Goal: Obtain resource: Download file/media

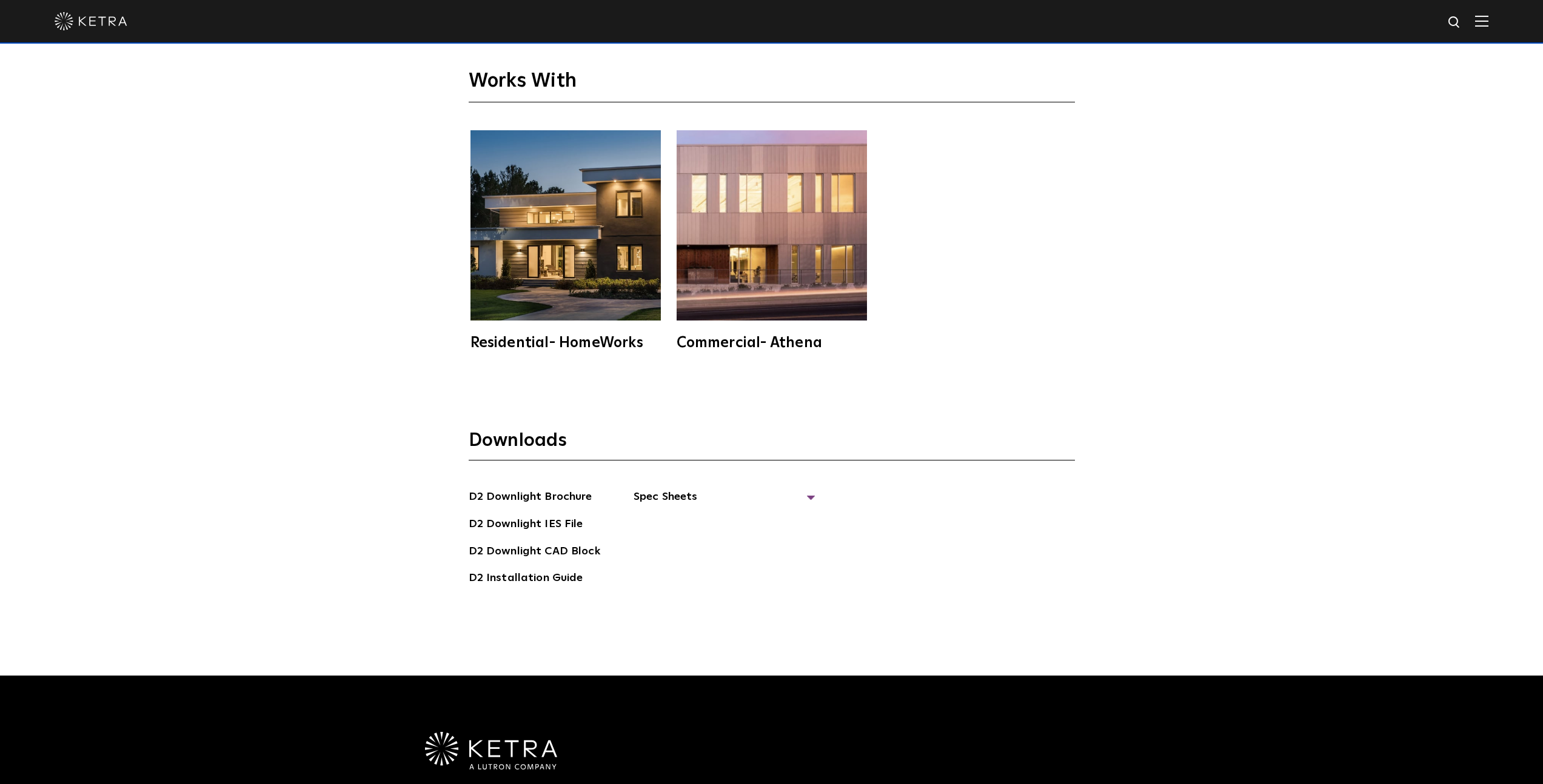
scroll to position [3927, 0]
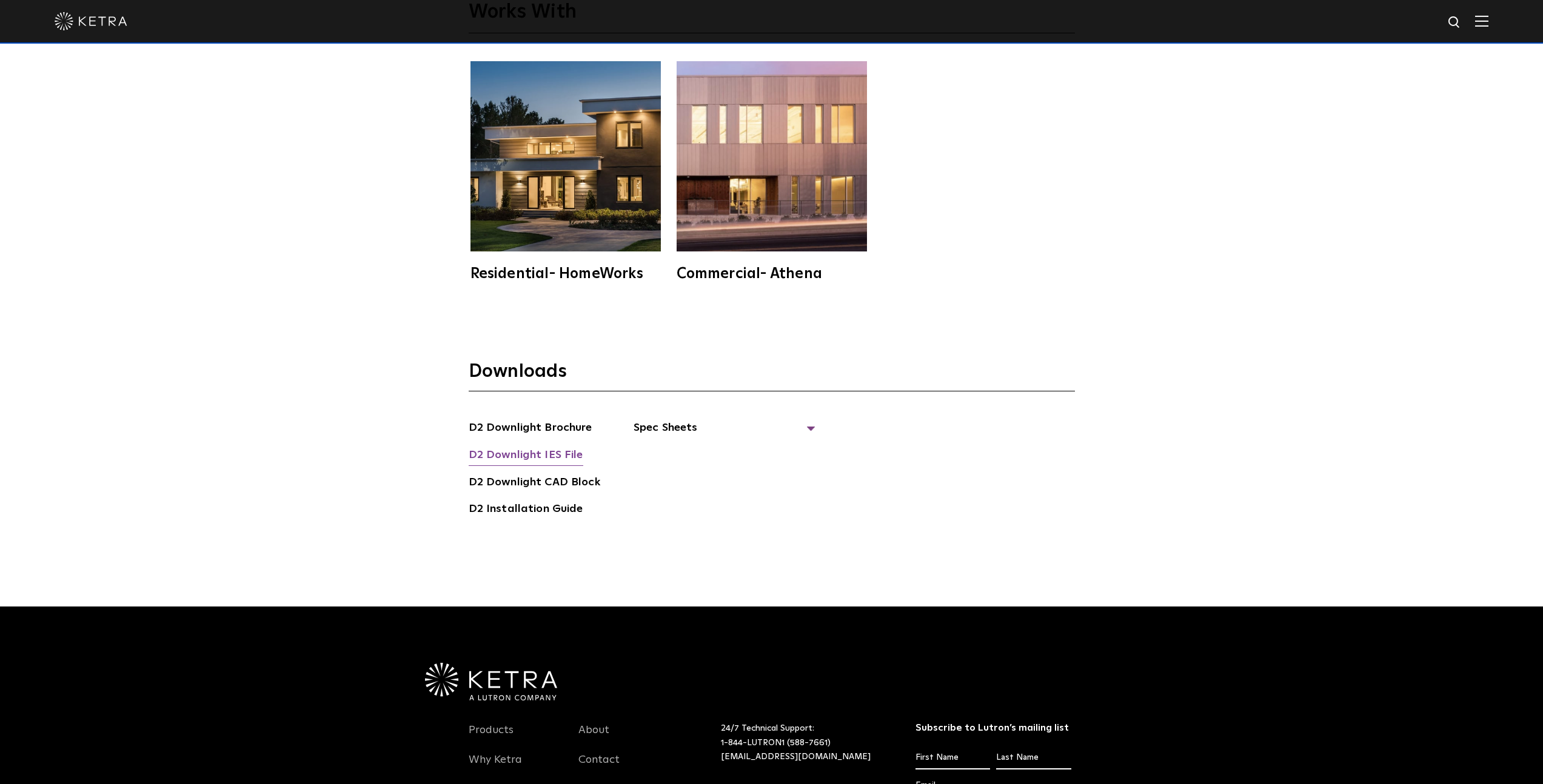
click at [558, 455] on link "D2 Downlight IES File" at bounding box center [526, 456] width 114 height 20
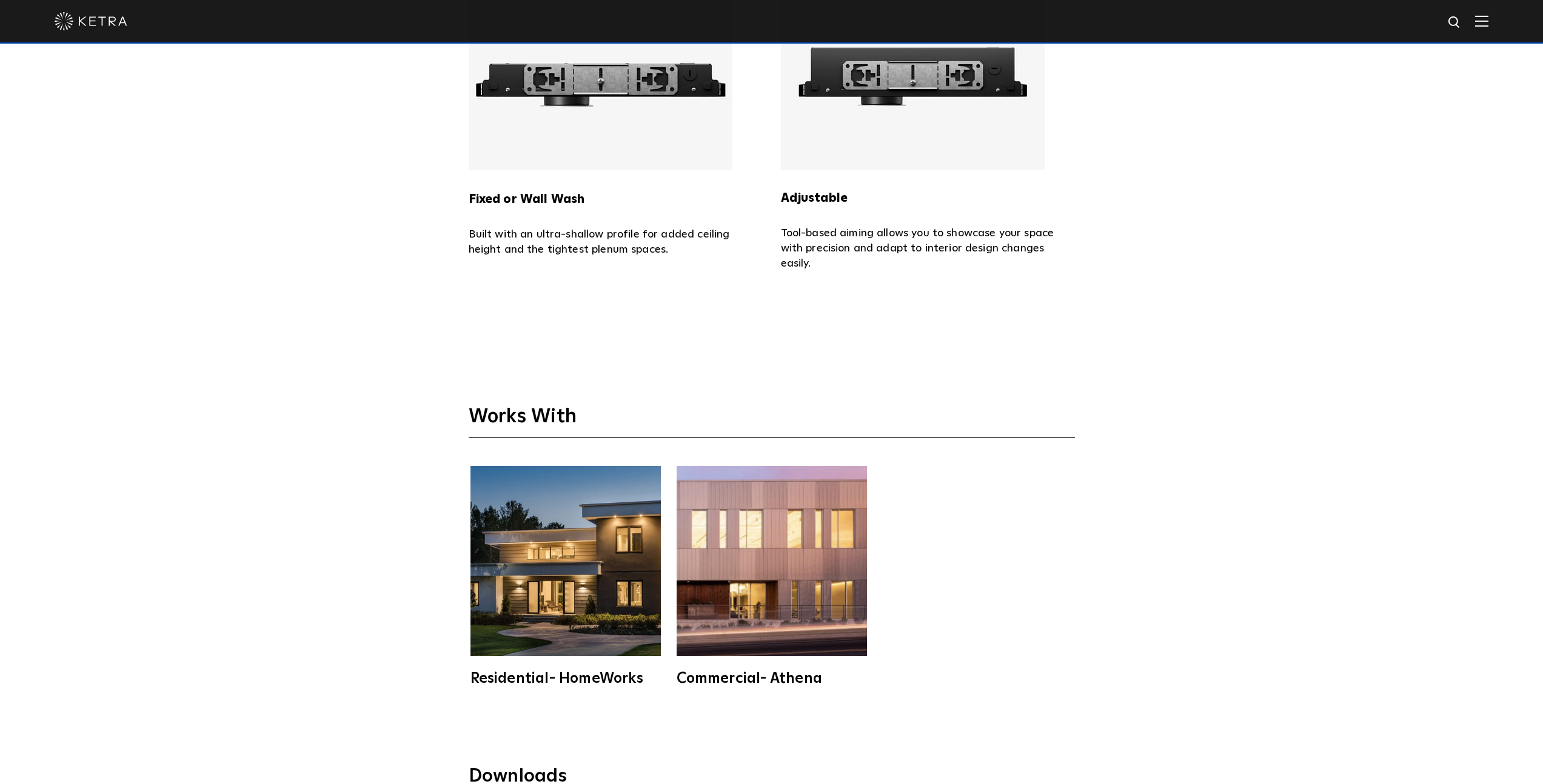
scroll to position [3453, 0]
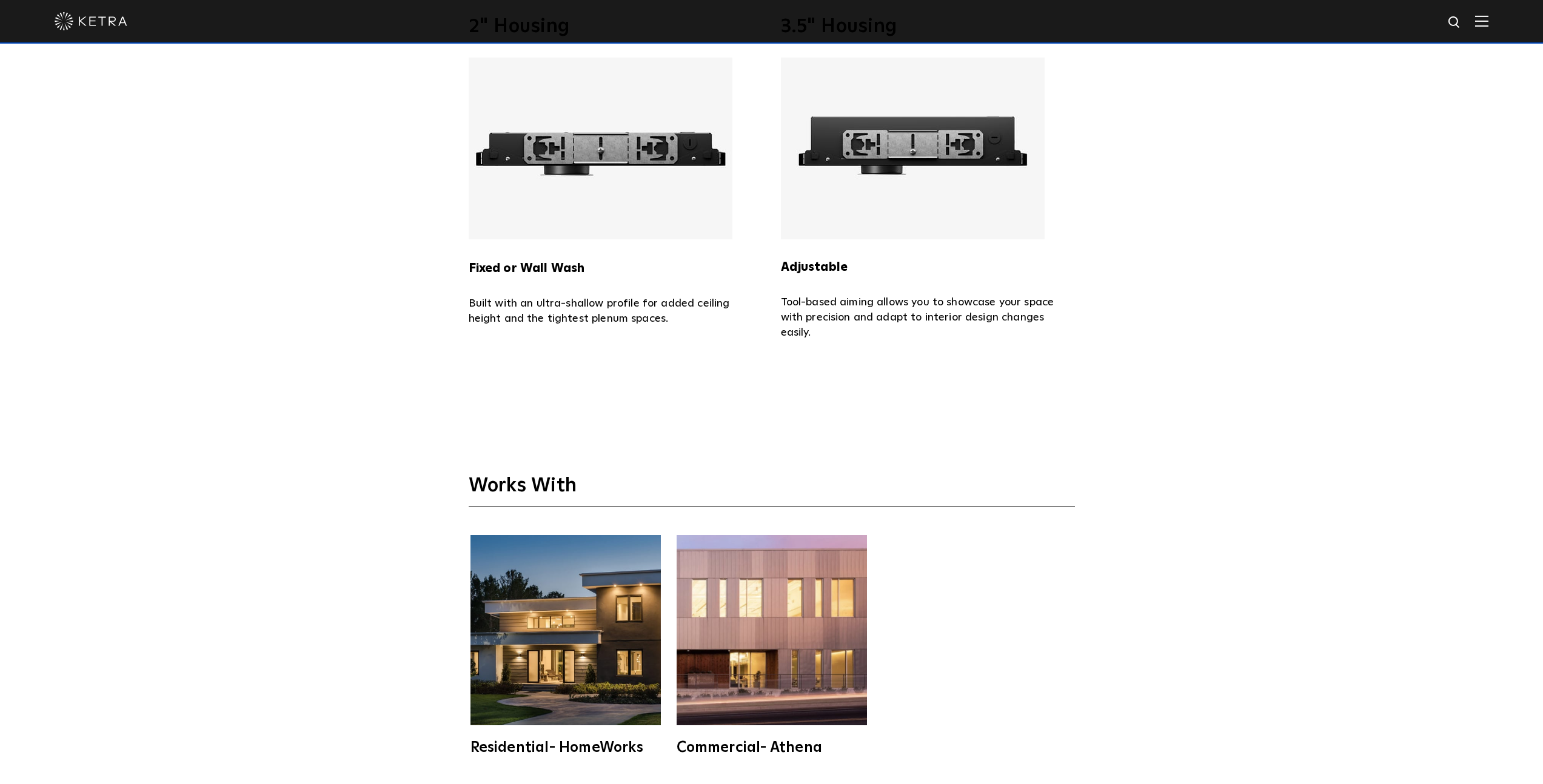
click at [1154, 235] on div "2" Housing Fixed or Wall Wash Built with an ultra-shallow profile for added cei…" at bounding box center [772, 178] width 1543 height 432
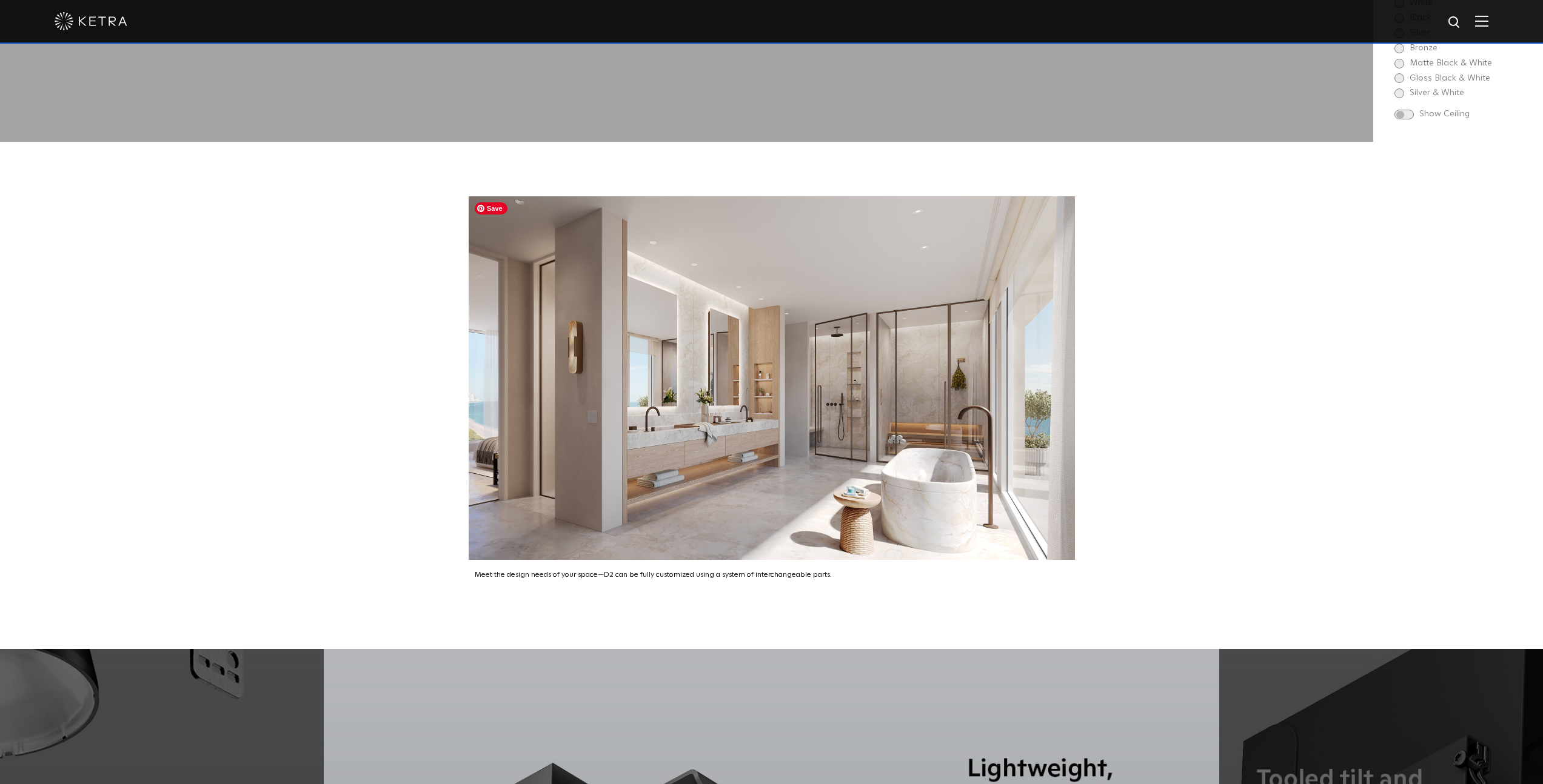
scroll to position [2043, 0]
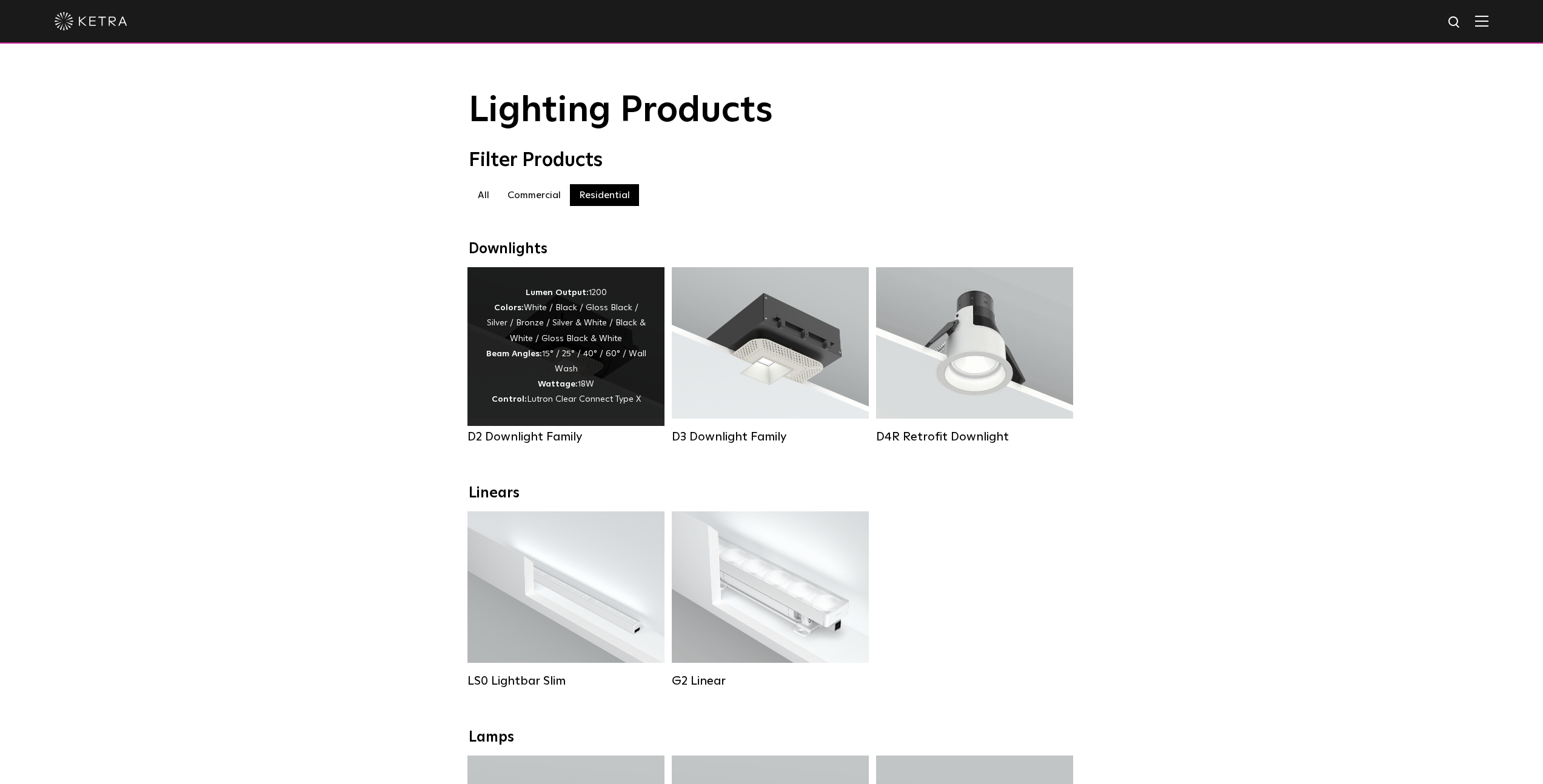
scroll to position [46, 0]
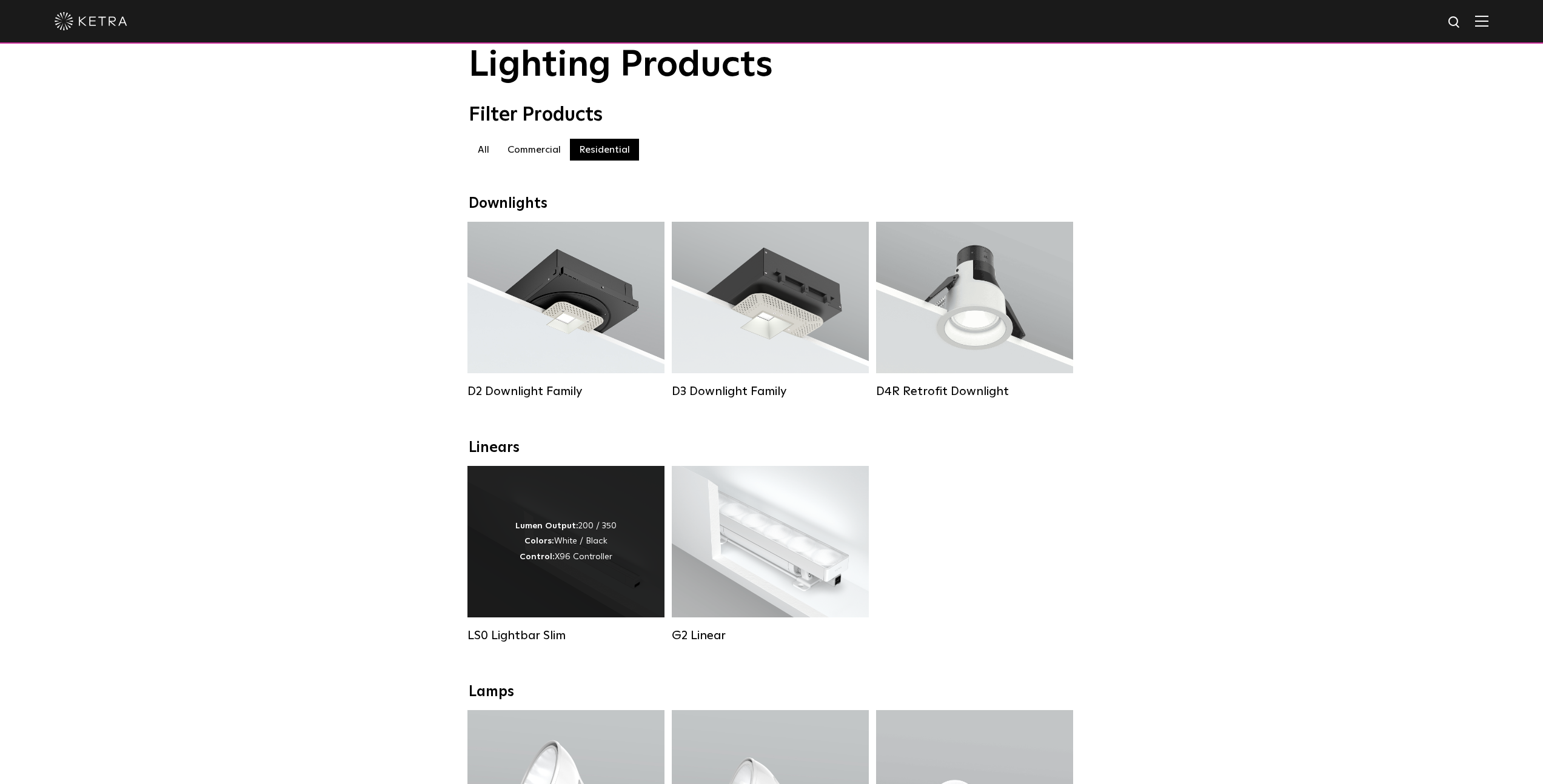
click at [541, 593] on div "Lumen Output: 200 / 350 Colors: White / Black Control: X96 Controller" at bounding box center [566, 542] width 197 height 151
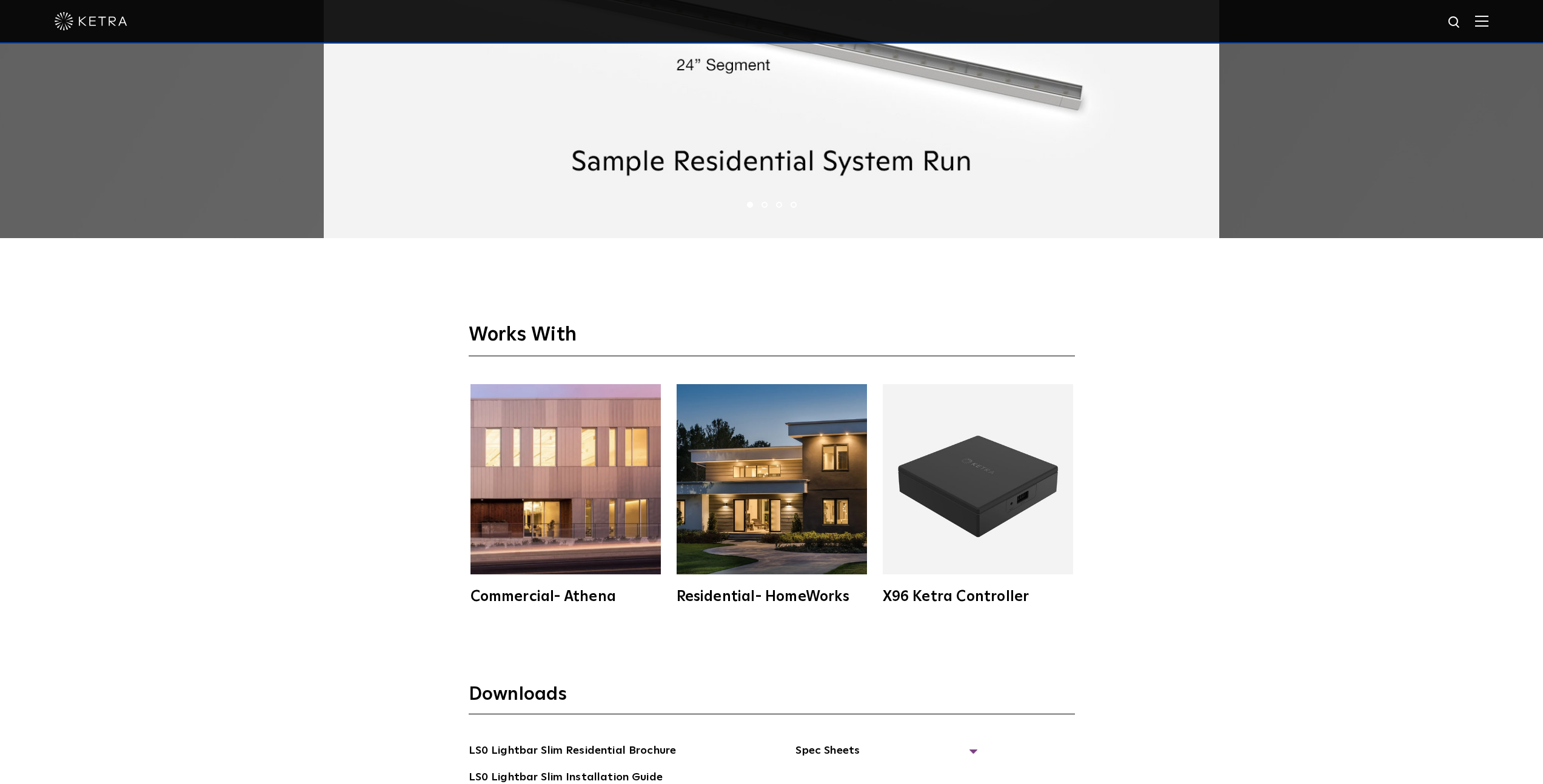
scroll to position [2811, 0]
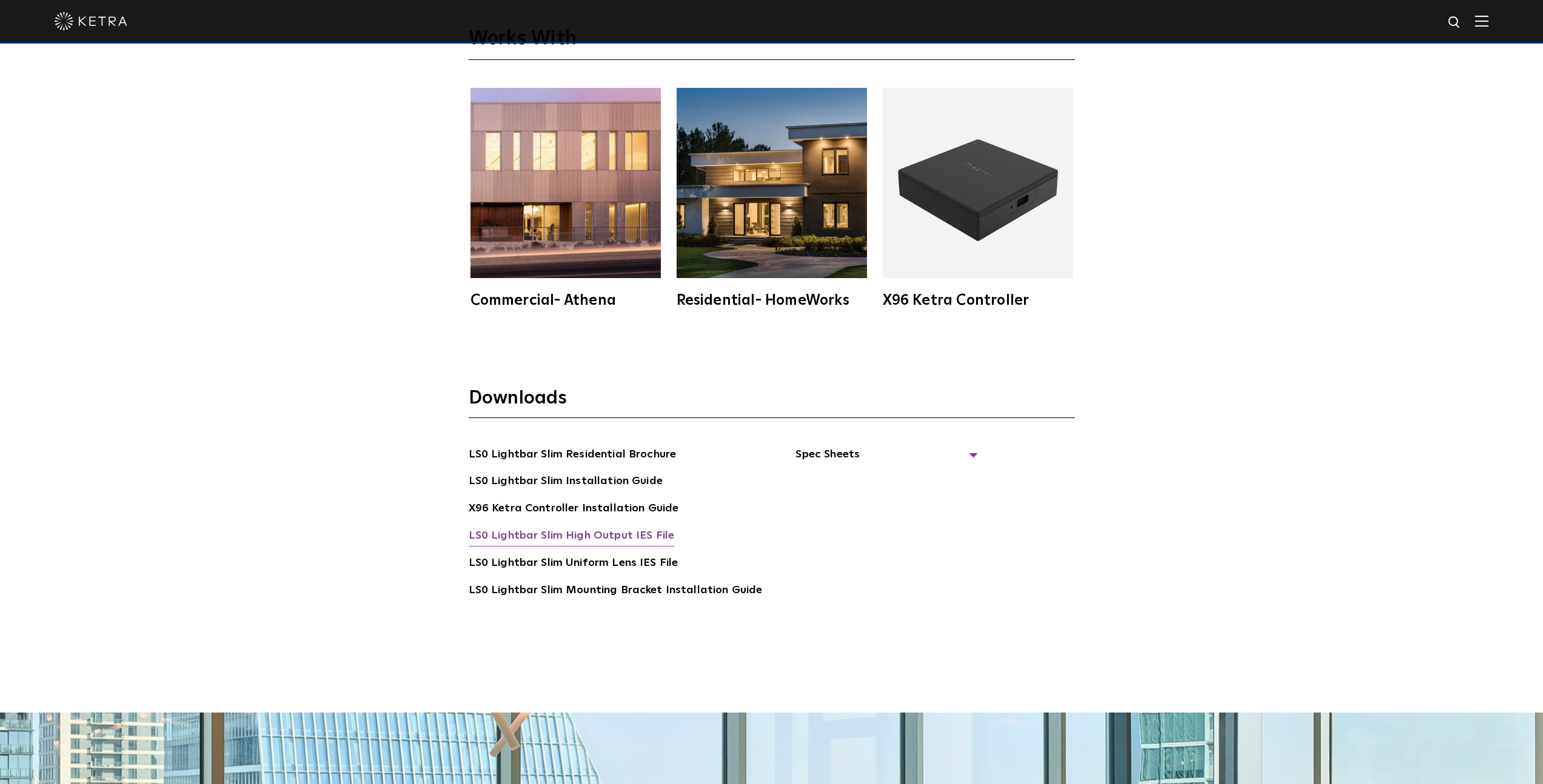
click at [649, 533] on link "LS0 Lightbar Slim High Output IES File" at bounding box center [572, 536] width 206 height 20
click at [638, 562] on link "LS0 Lightbar Slim Uniform Lens IES File" at bounding box center [574, 564] width 210 height 20
click at [1489, 18] on img at bounding box center [1482, 21] width 14 height 11
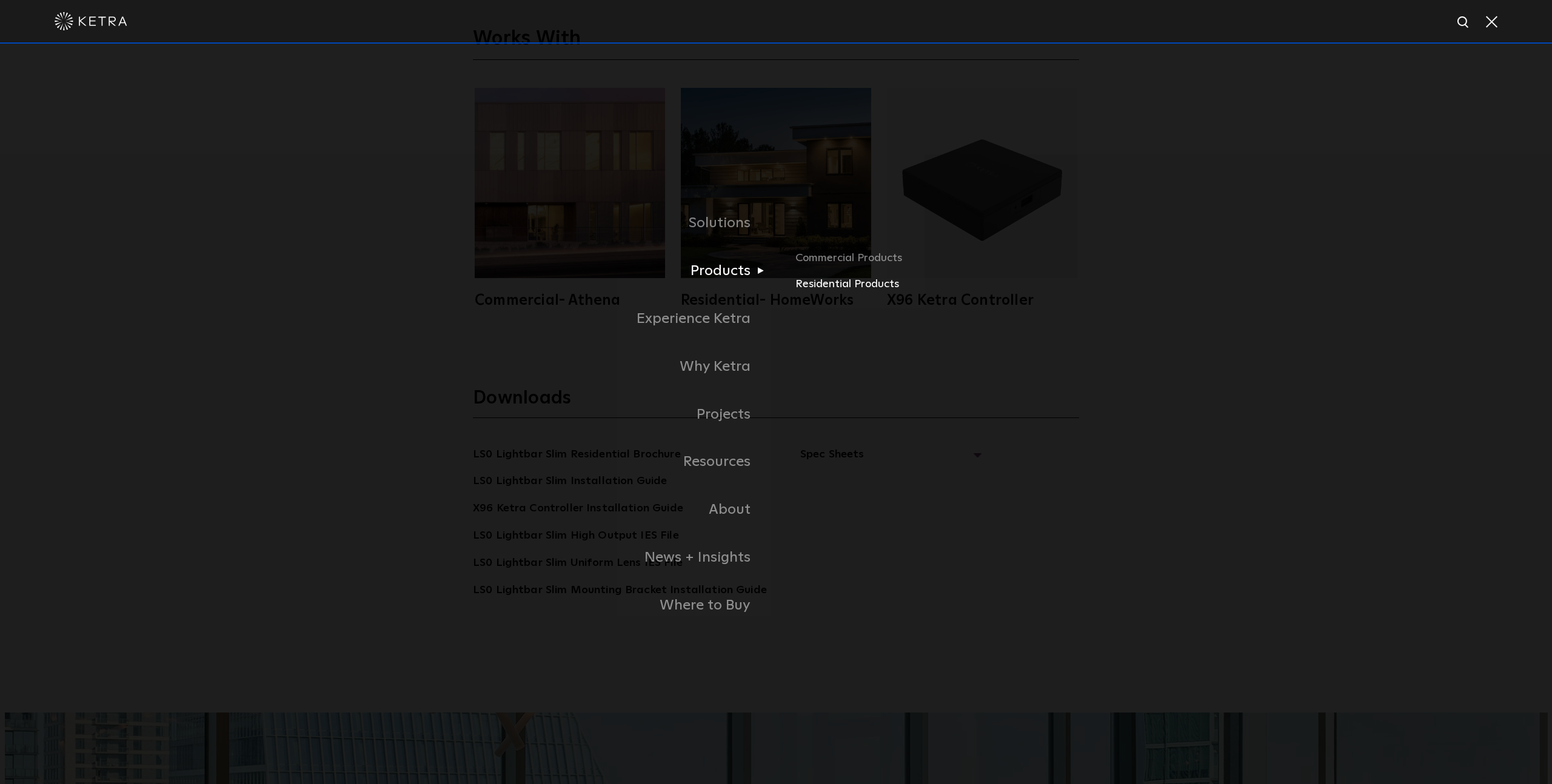
click at [847, 280] on link "Residential Products" at bounding box center [937, 285] width 284 height 17
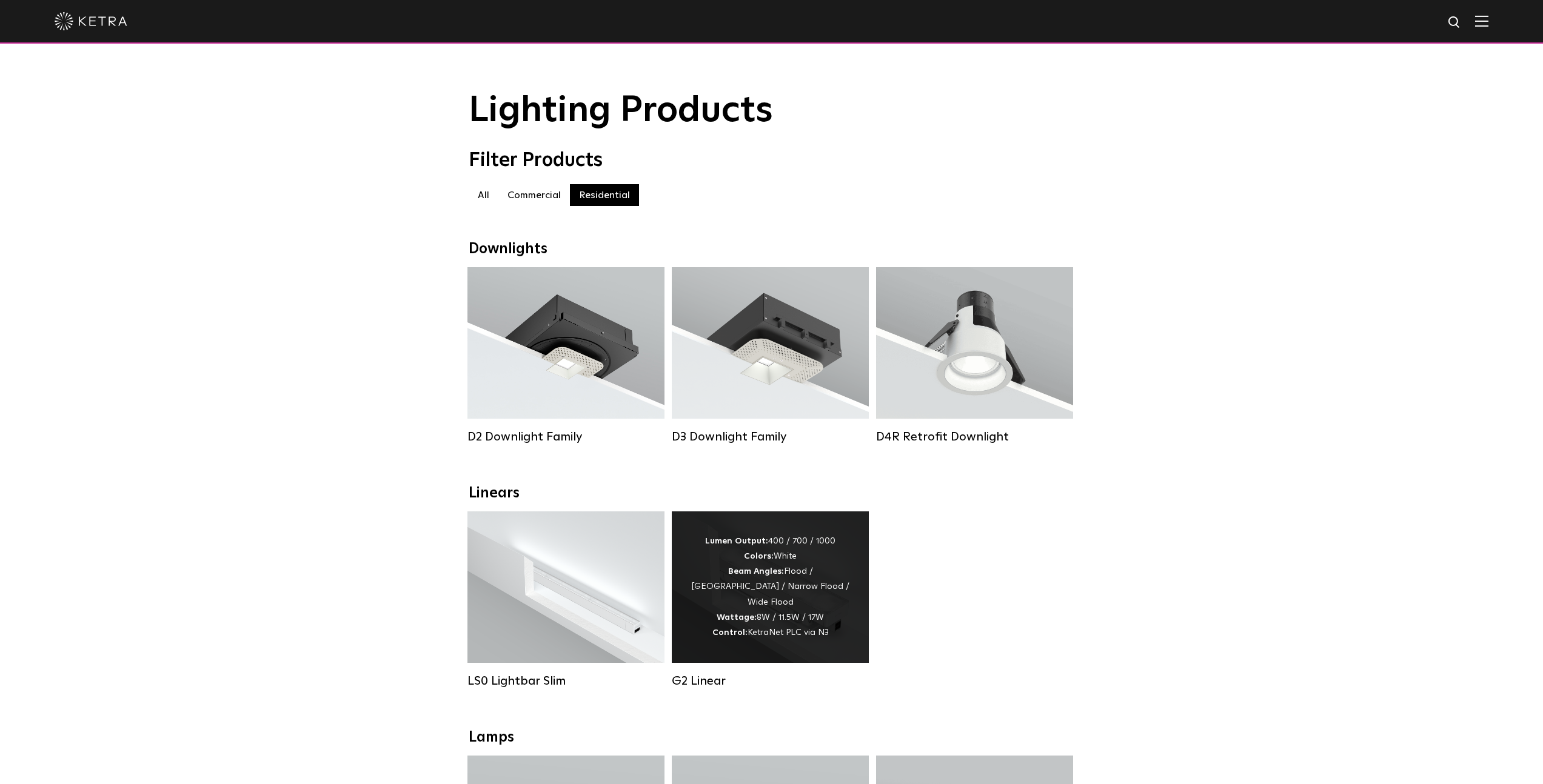
scroll to position [291, 0]
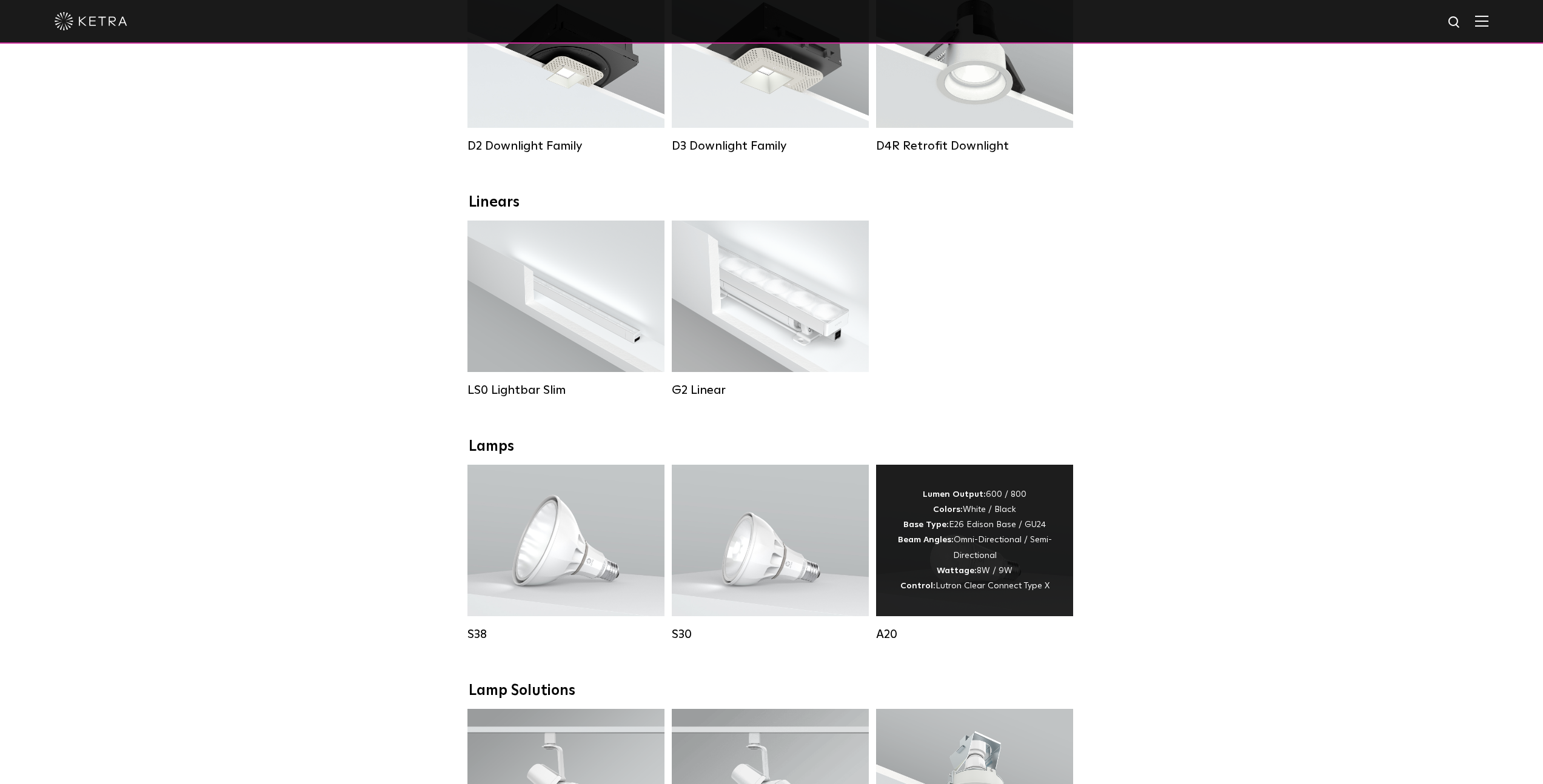
click at [983, 483] on div "Lumen Output: 600 / 800 Colors: White / Black Base Type: E26 Edison Base / GU24…" at bounding box center [974, 541] width 197 height 151
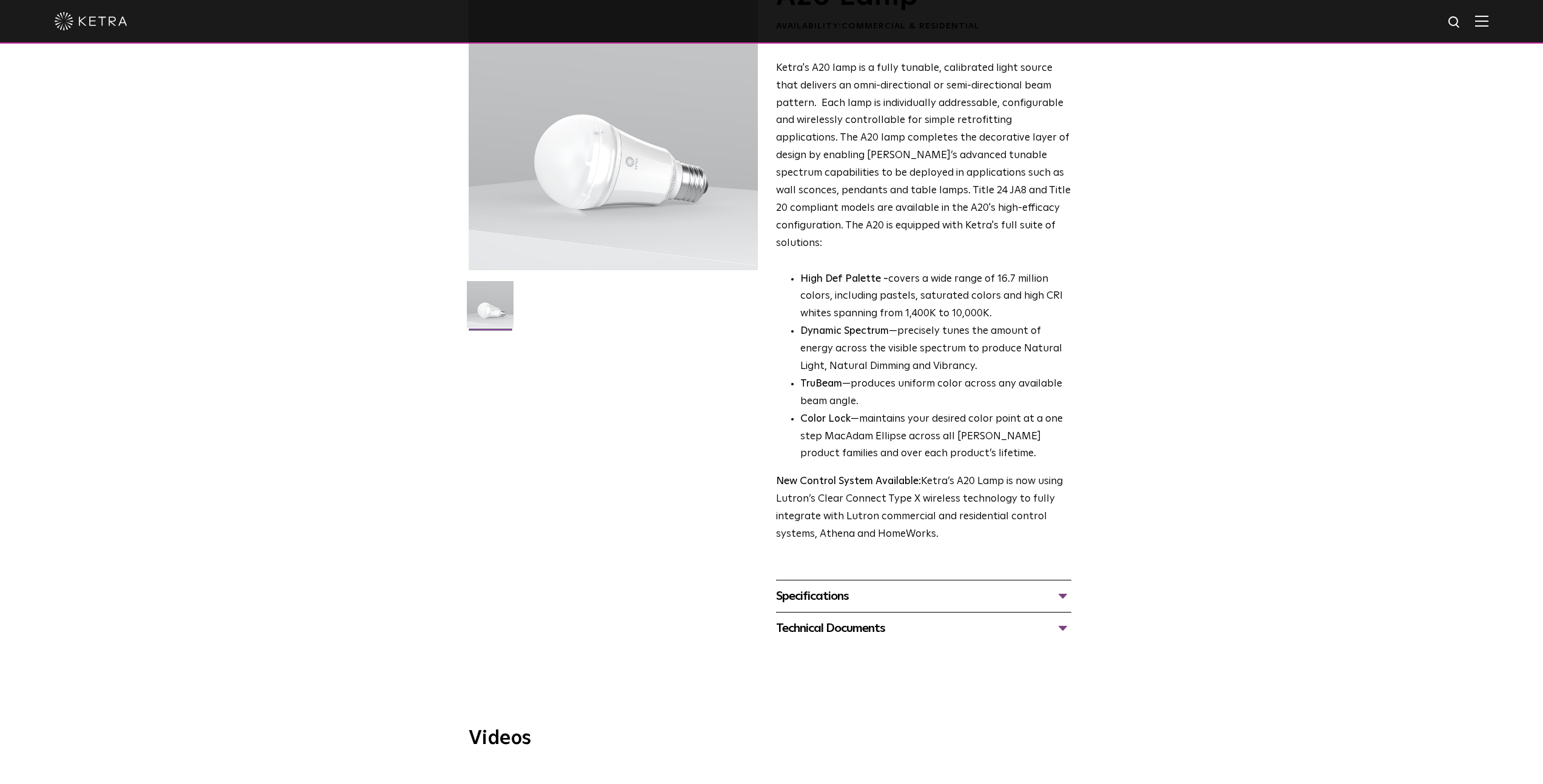
scroll to position [314, 0]
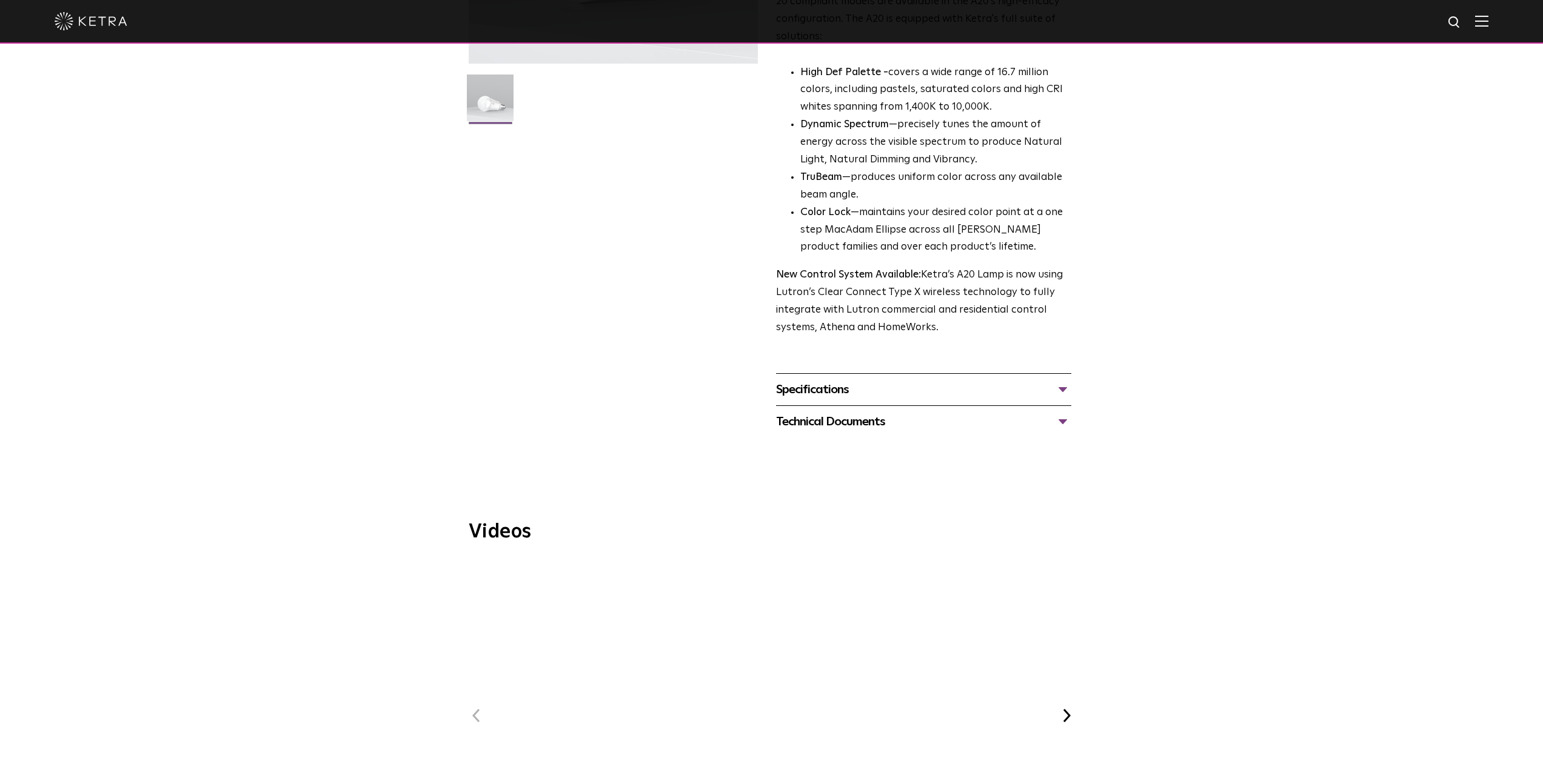
click at [835, 412] on div "Technical Documents" at bounding box center [923, 421] width 295 height 20
click at [813, 536] on link "A20 IES File" at bounding box center [804, 542] width 57 height 10
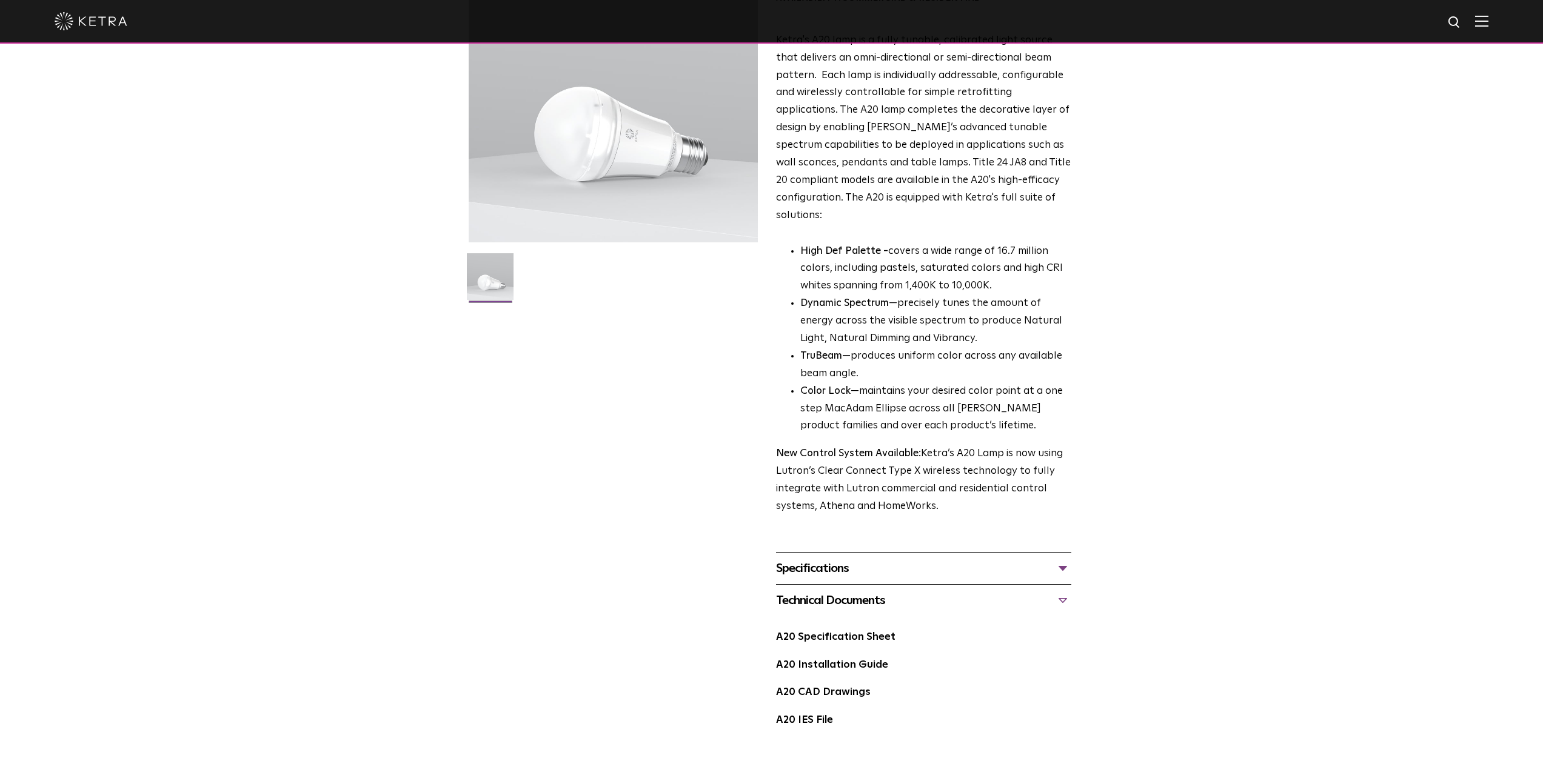
scroll to position [0, 0]
